Goal: Transaction & Acquisition: Purchase product/service

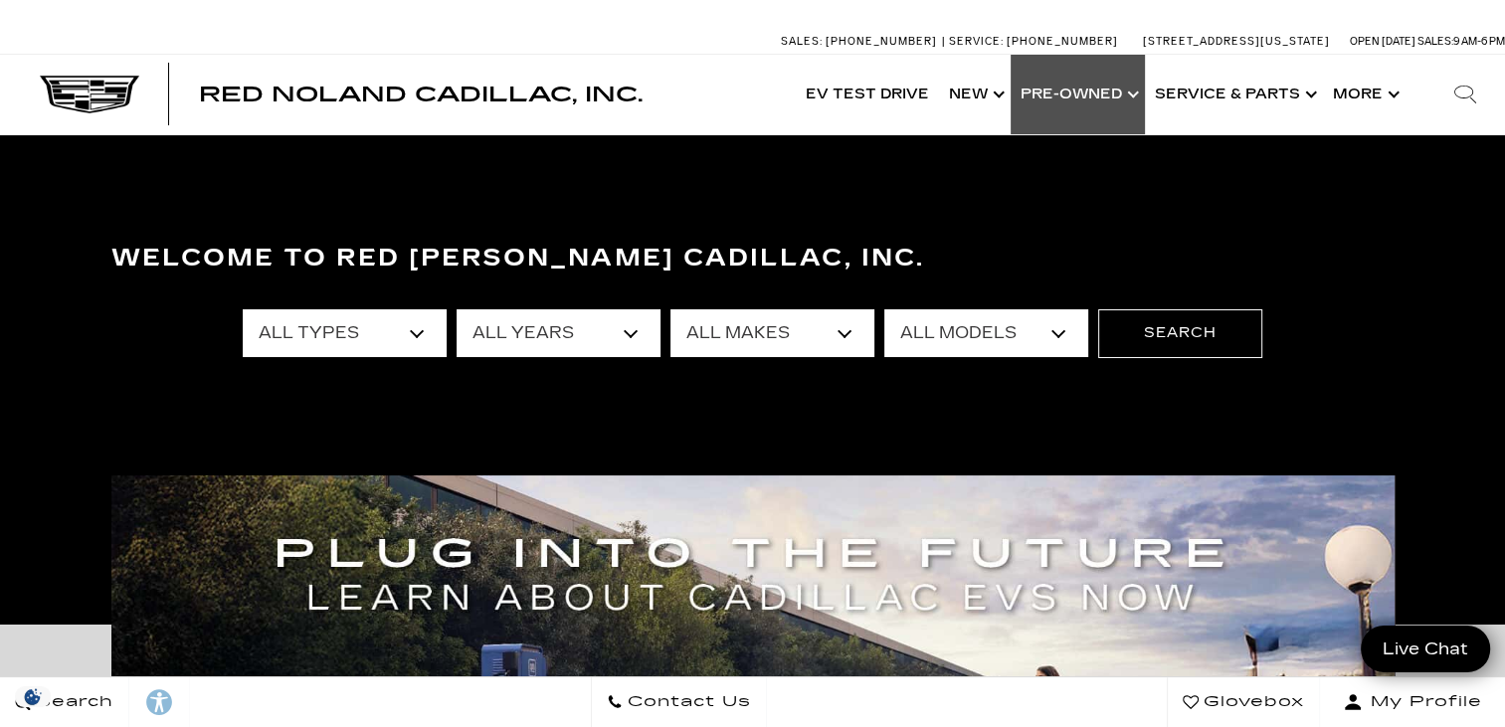
click at [1090, 91] on link "Show Pre-Owned" at bounding box center [1078, 95] width 134 height 80
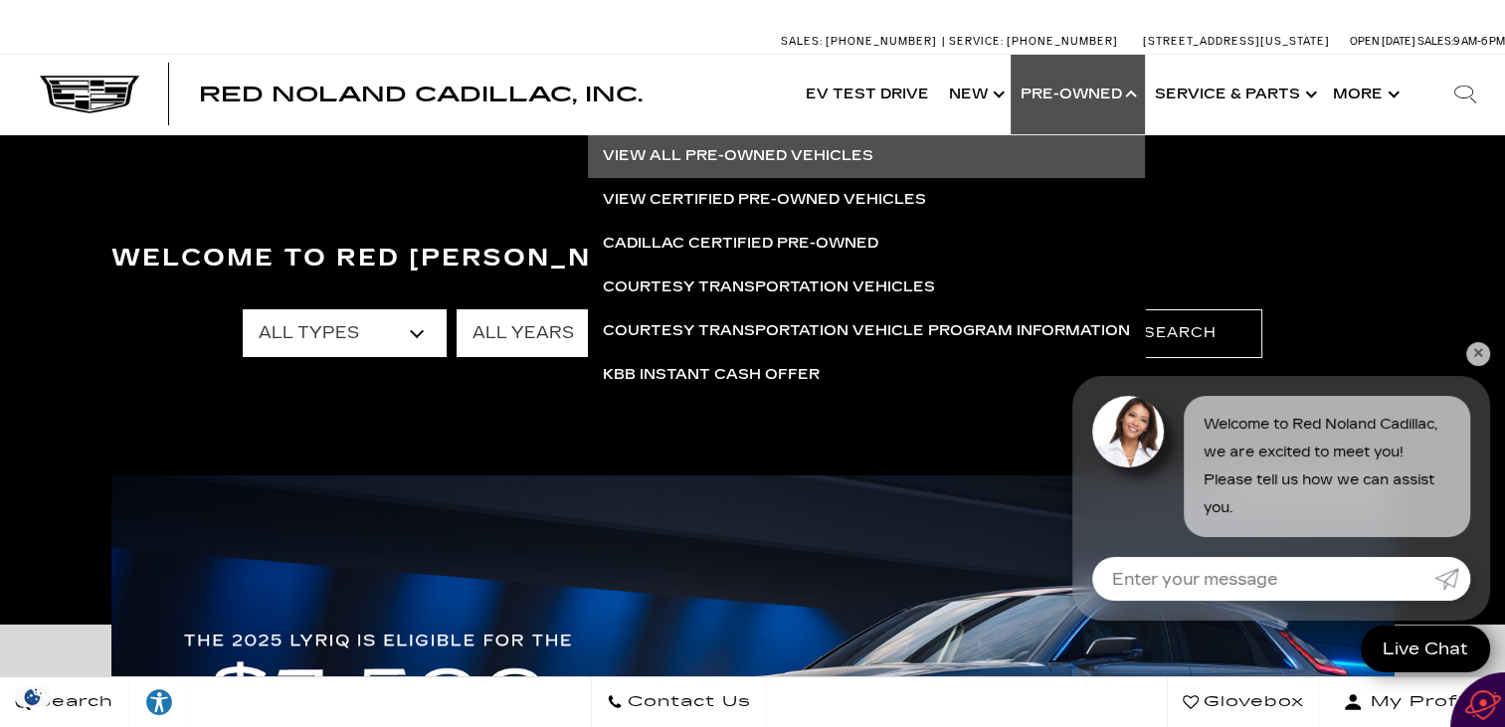
click at [748, 150] on link "View All Pre-Owned Vehicles" at bounding box center [866, 156] width 557 height 44
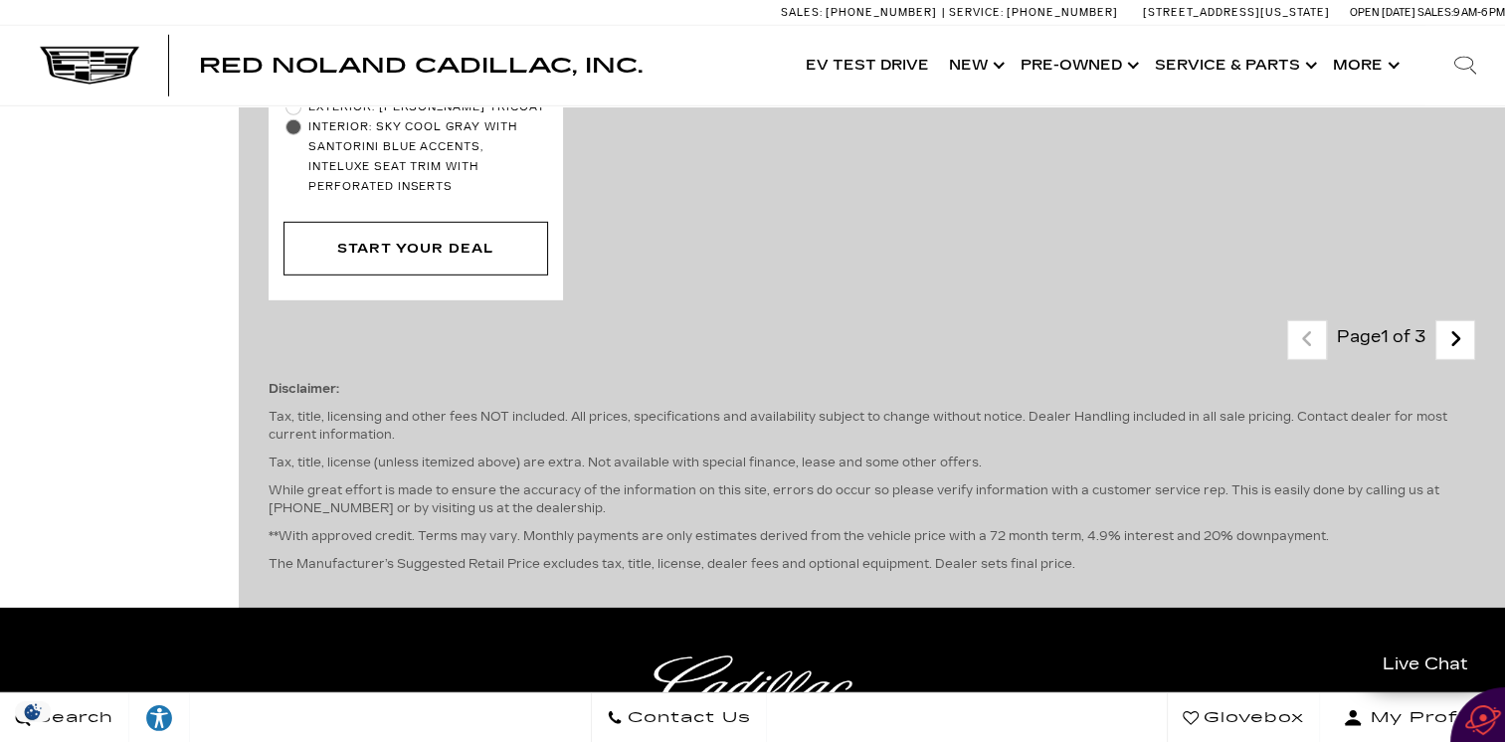
scroll to position [5981, 0]
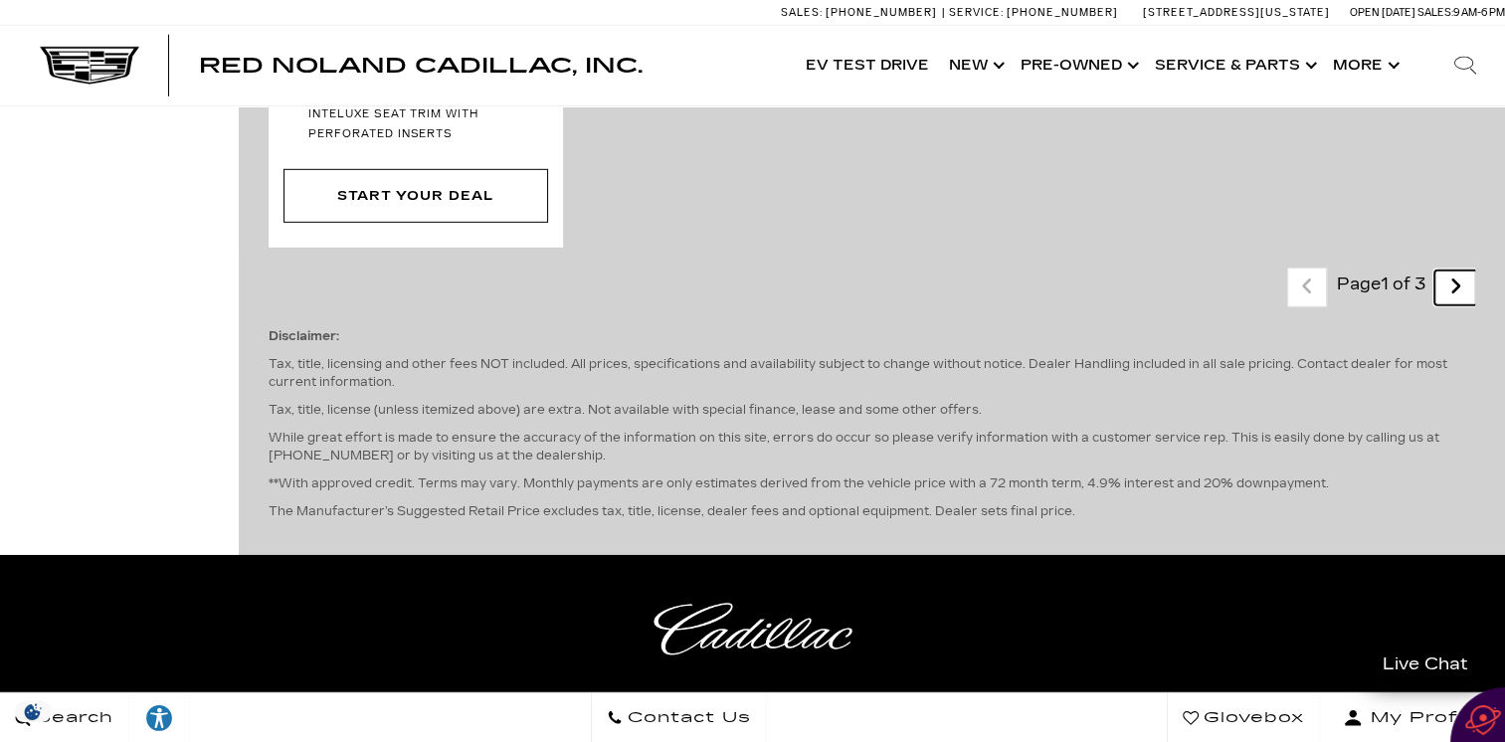
click at [1462, 271] on icon "next page" at bounding box center [1456, 287] width 13 height 32
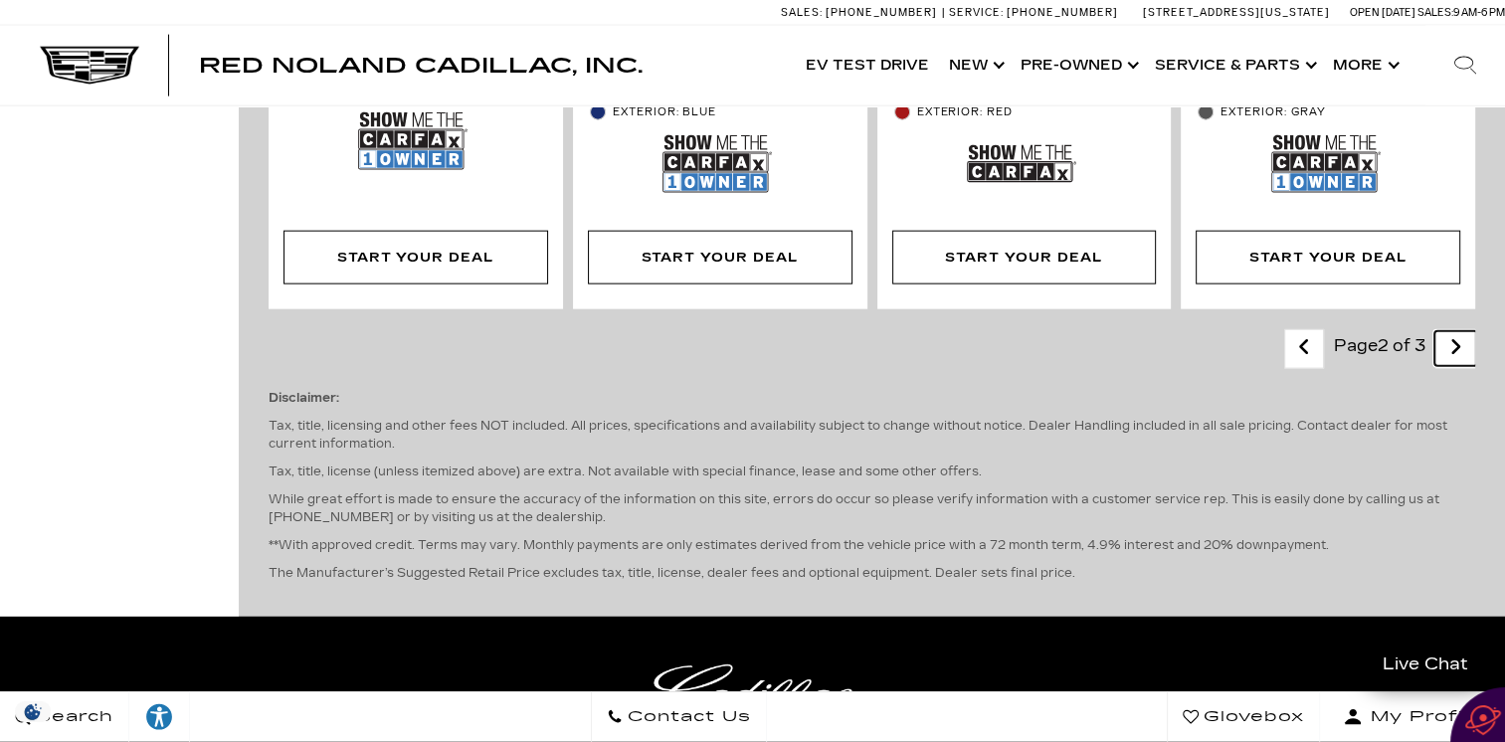
scroll to position [4657, 0]
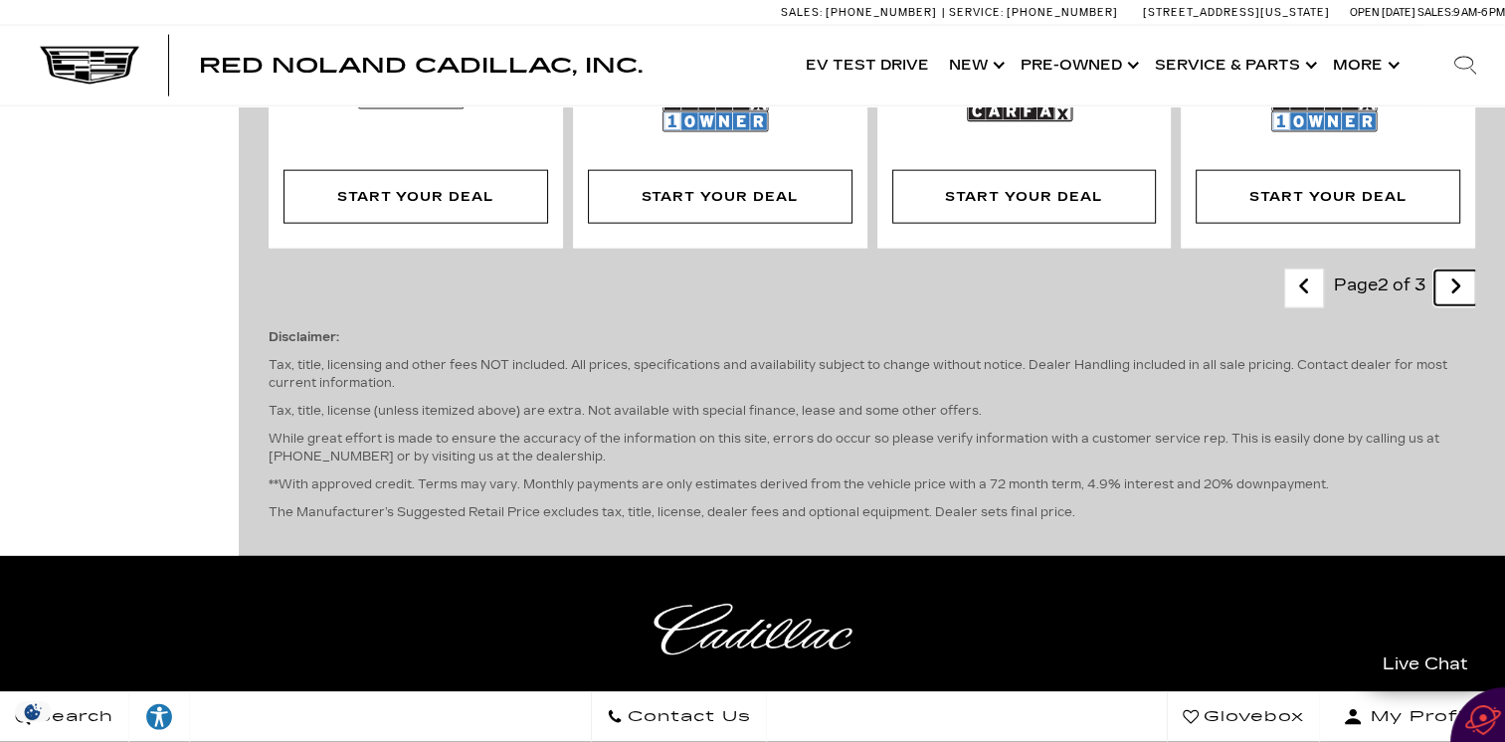
click at [1462, 271] on icon "next page" at bounding box center [1456, 287] width 13 height 32
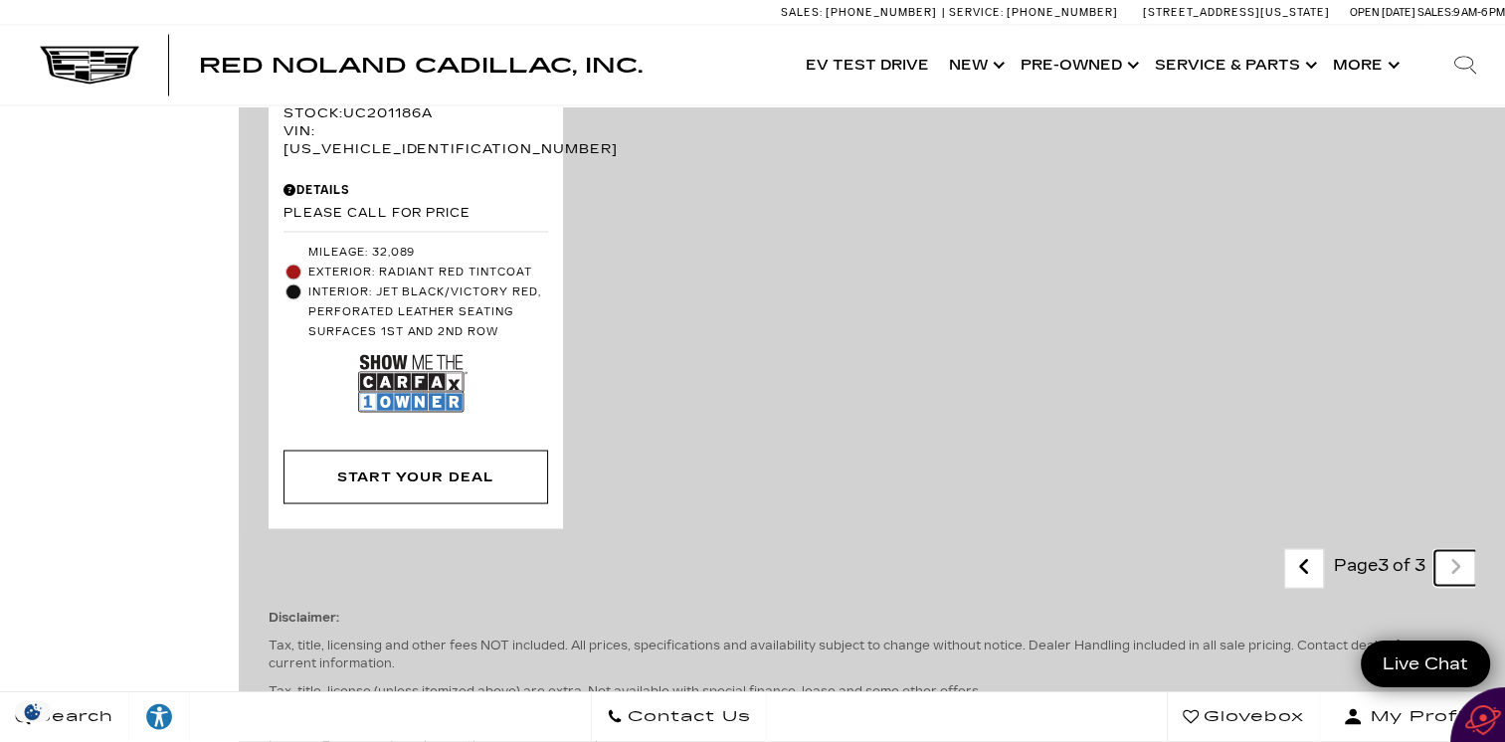
scroll to position [3824, 0]
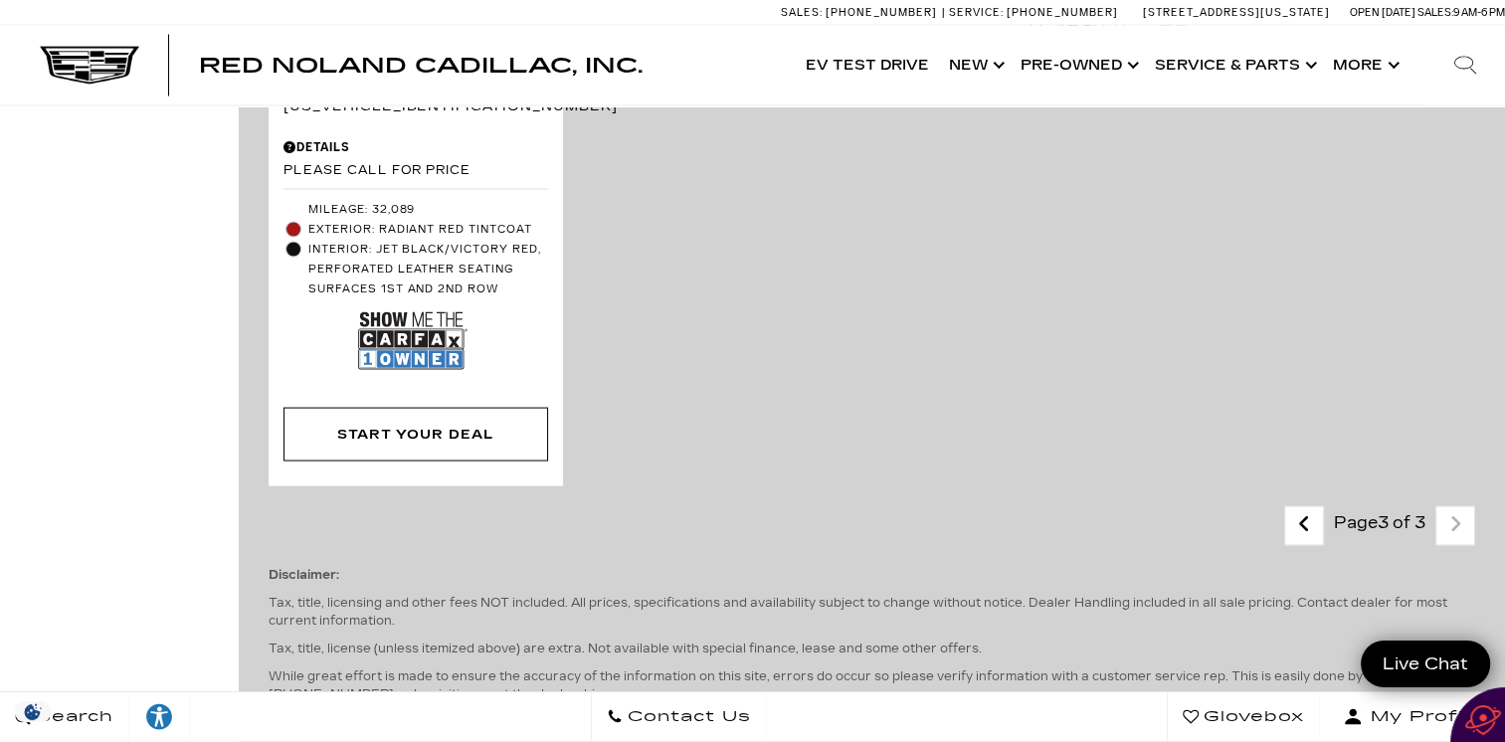
click at [1470, 506] on div "Last - Page Page 3 of 3 Next - Page" at bounding box center [1379, 526] width 191 height 40
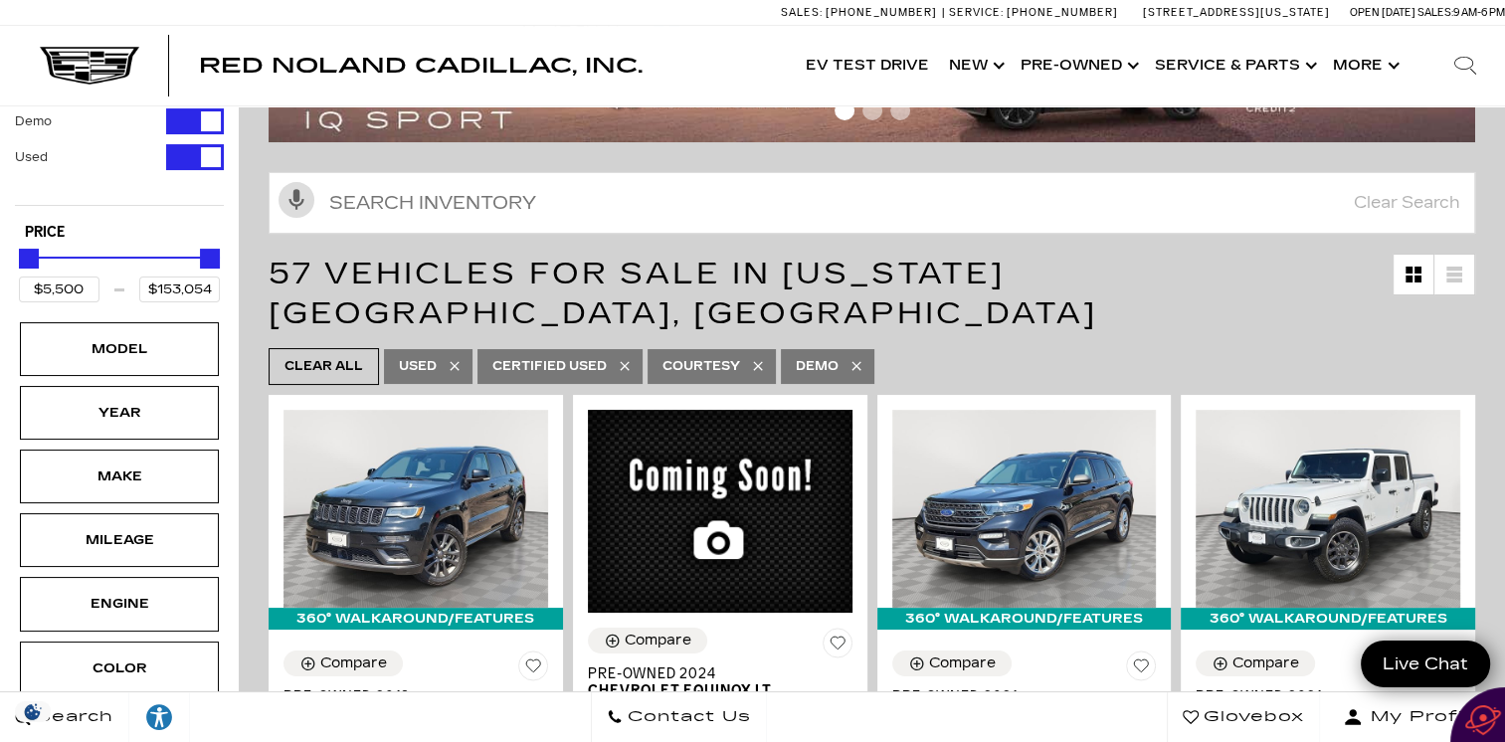
scroll to position [0, 0]
